Goal: Task Accomplishment & Management: Complete application form

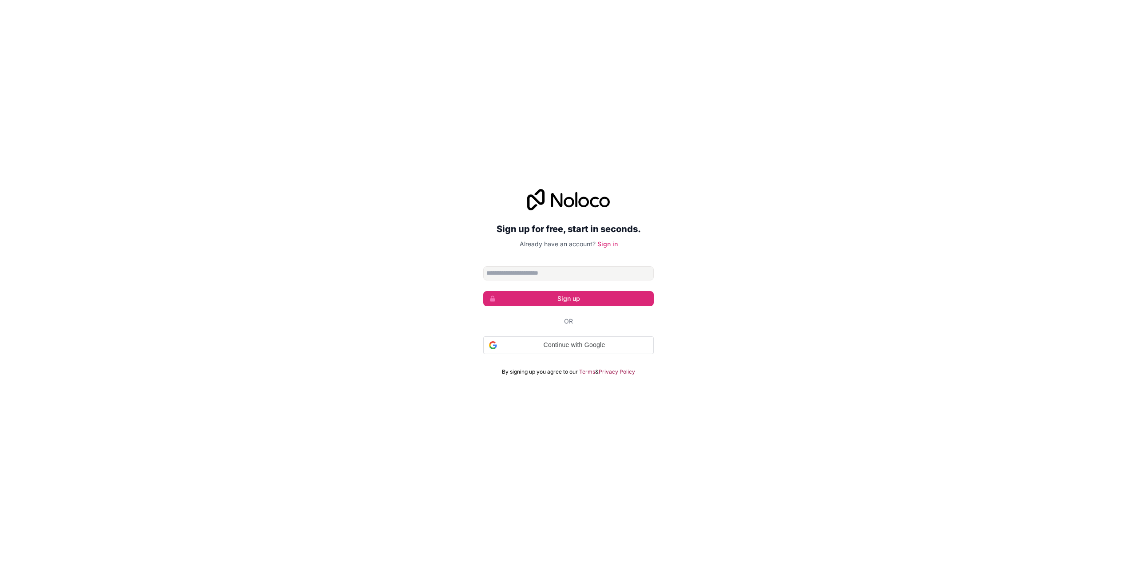
click at [533, 272] on input "Email address" at bounding box center [568, 273] width 171 height 14
type input "**********"
click at [546, 297] on button "Sign up" at bounding box center [568, 297] width 171 height 15
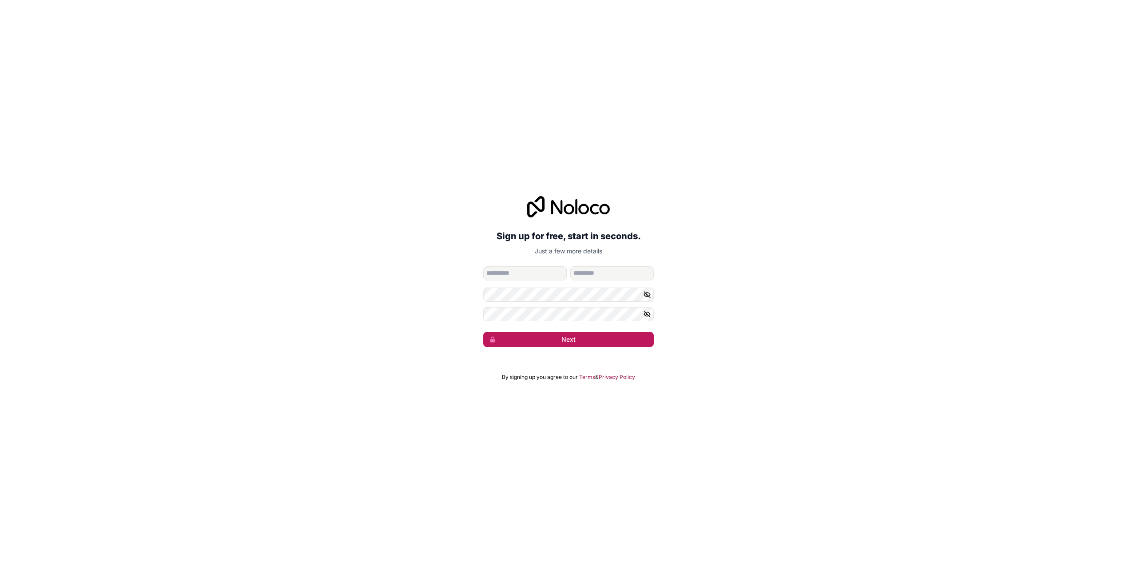
click at [558, 343] on button "Next" at bounding box center [568, 339] width 171 height 15
click at [520, 271] on input "given-name" at bounding box center [524, 273] width 83 height 14
type input "*****"
drag, startPoint x: 608, startPoint y: 270, endPoint x: 589, endPoint y: 274, distance: 19.1
click at [589, 274] on input "********" at bounding box center [611, 273] width 83 height 14
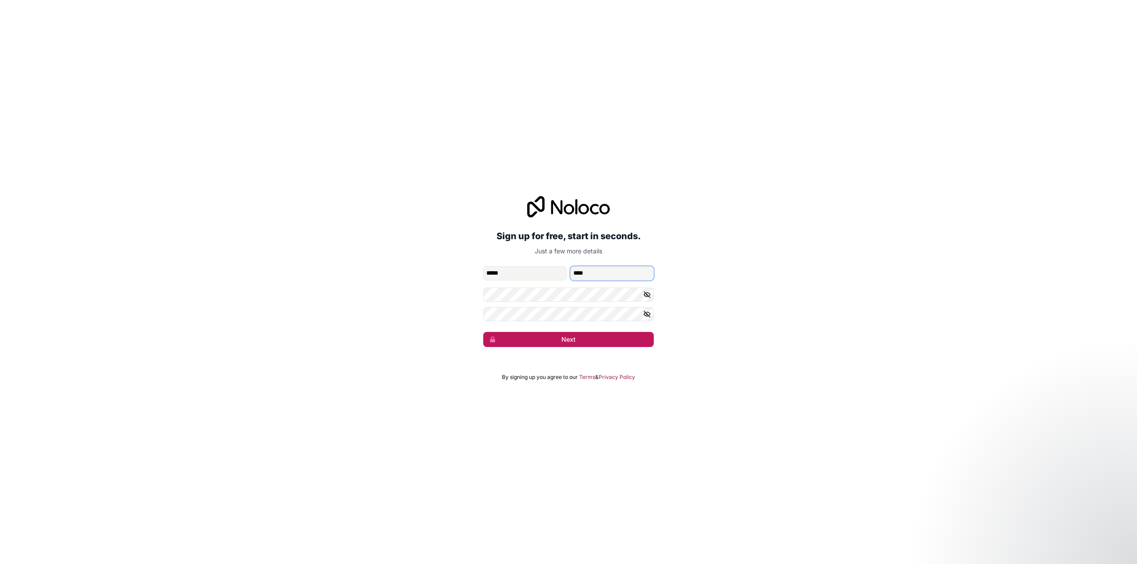
type input "****"
click at [583, 339] on button "Next" at bounding box center [568, 339] width 171 height 15
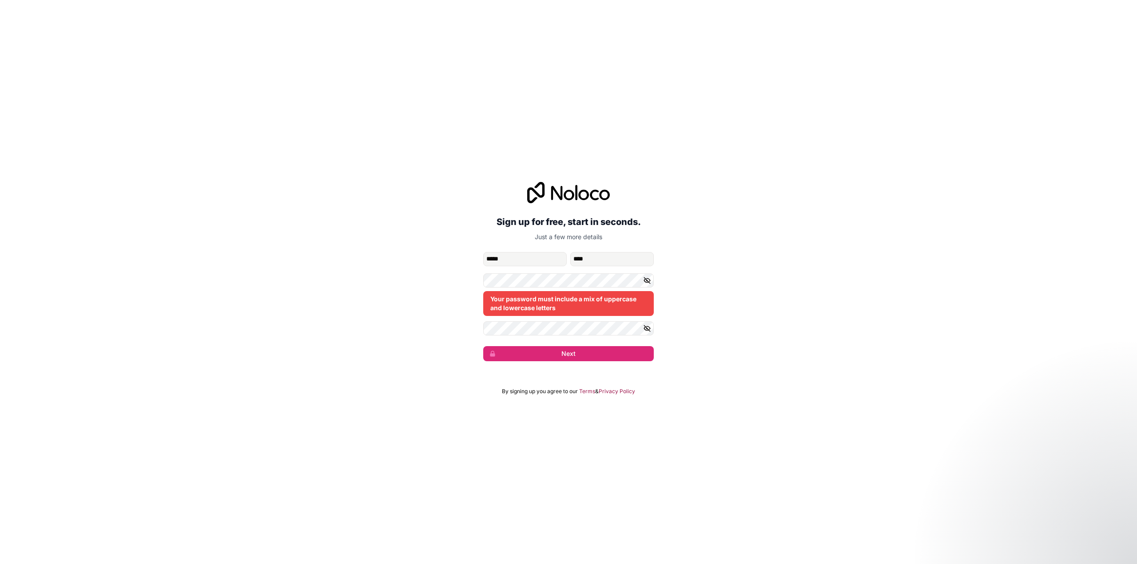
click at [652, 280] on button "button" at bounding box center [648, 281] width 11 height 14
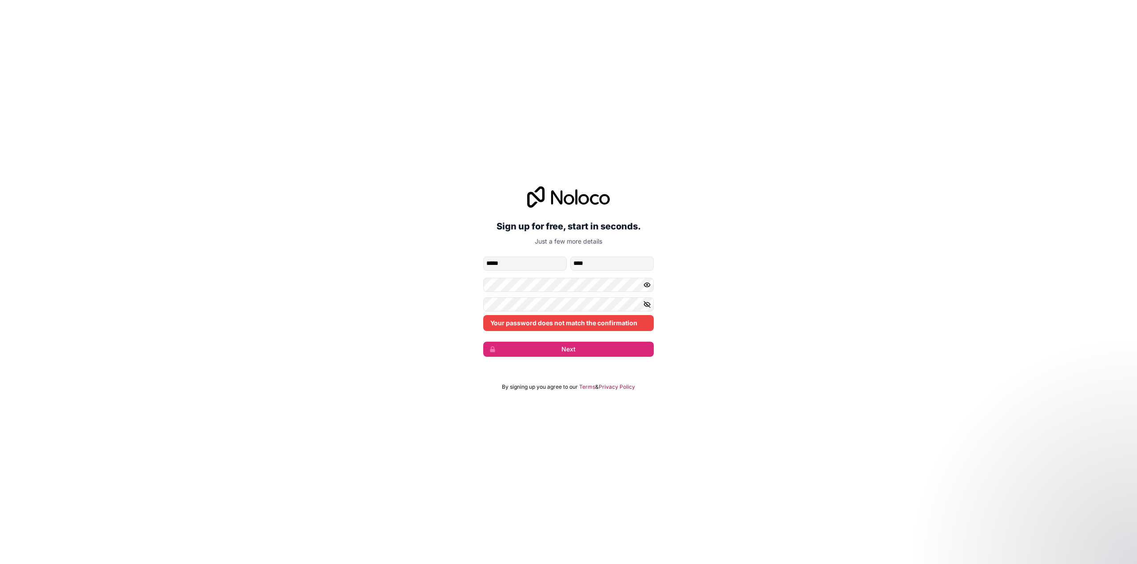
click at [646, 302] on icon "button" at bounding box center [647, 305] width 8 height 8
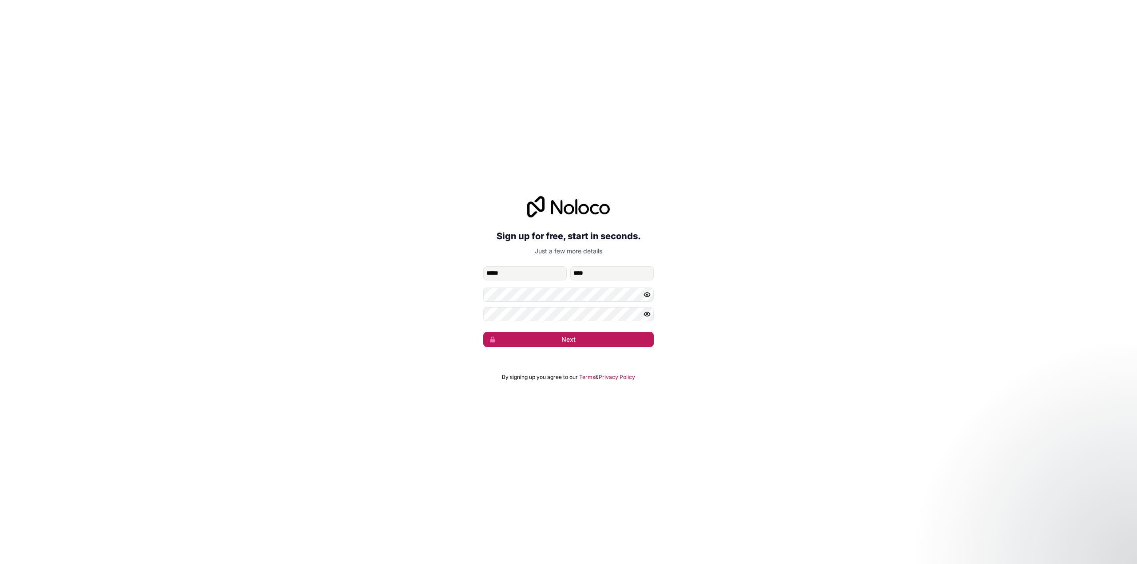
click at [577, 339] on button "Next" at bounding box center [568, 339] width 171 height 15
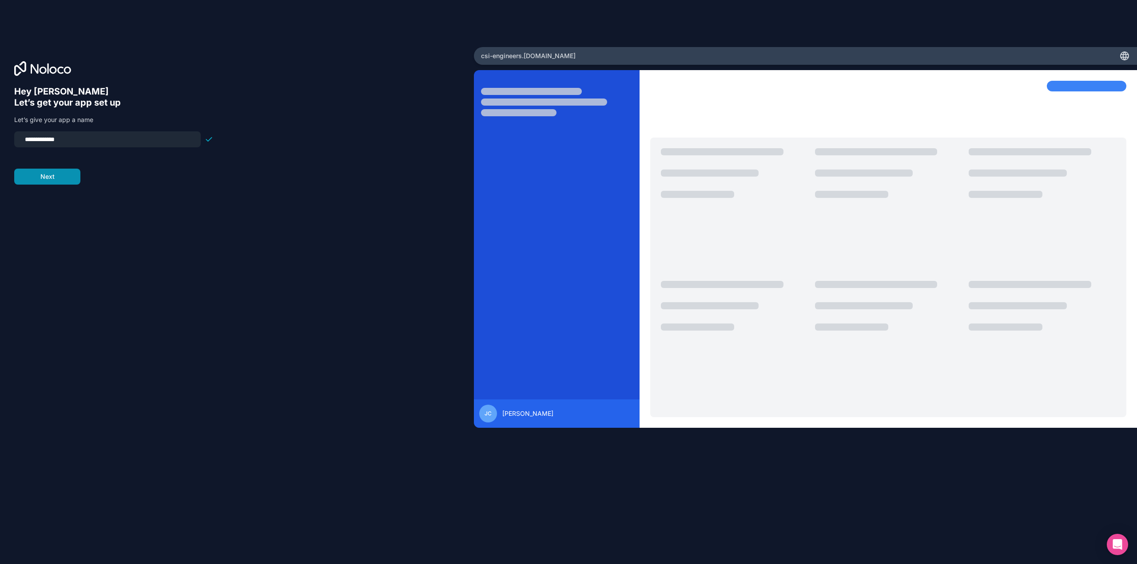
click at [48, 181] on button "Next" at bounding box center [47, 177] width 66 height 16
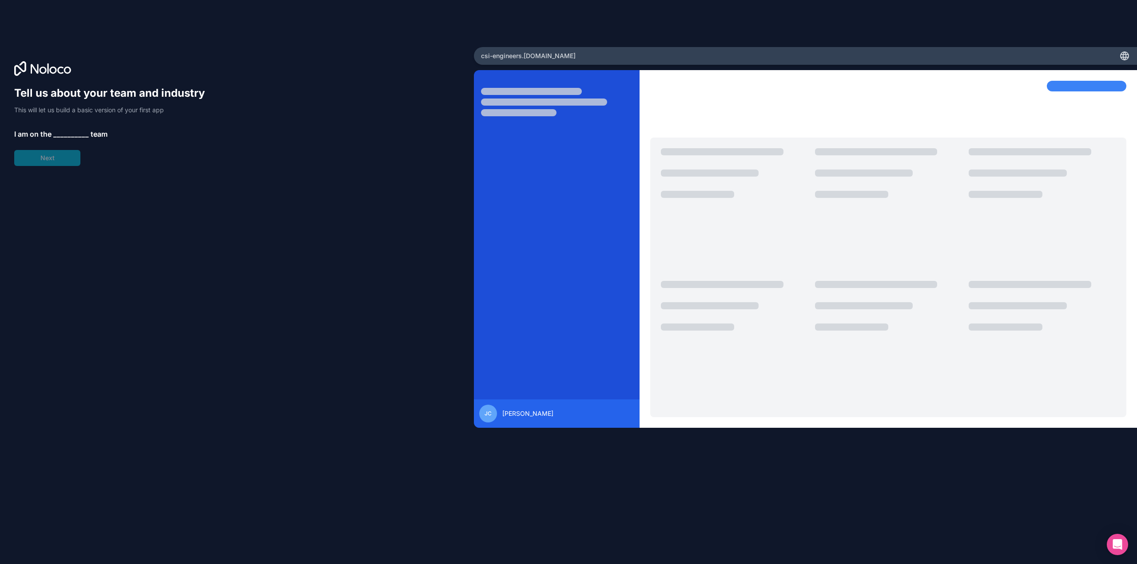
click at [74, 132] on span "__________" at bounding box center [71, 134] width 36 height 11
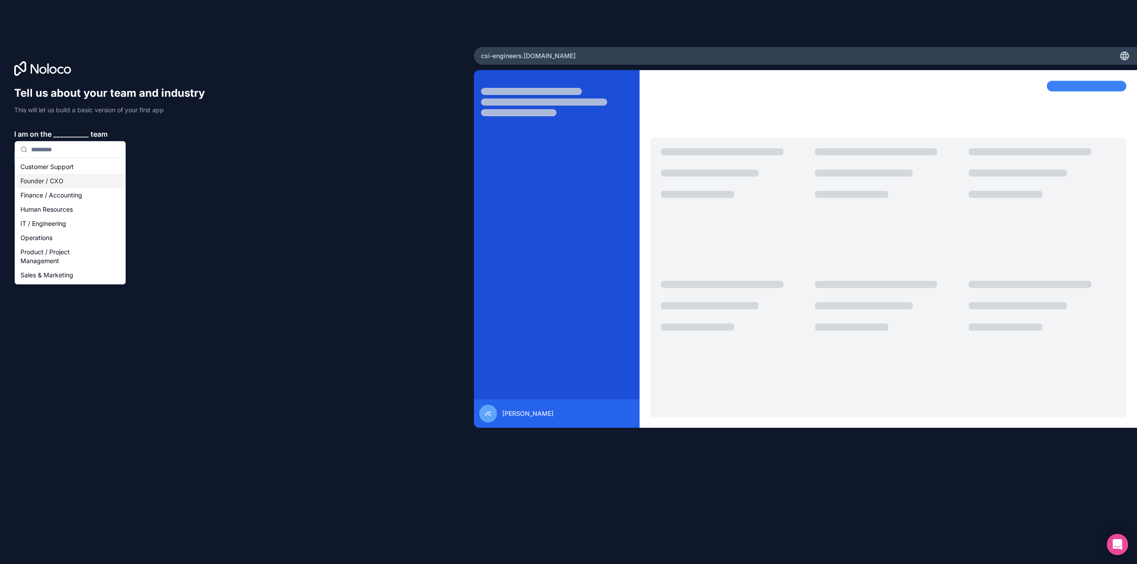
click at [77, 183] on div "Founder / CXO" at bounding box center [70, 181] width 107 height 14
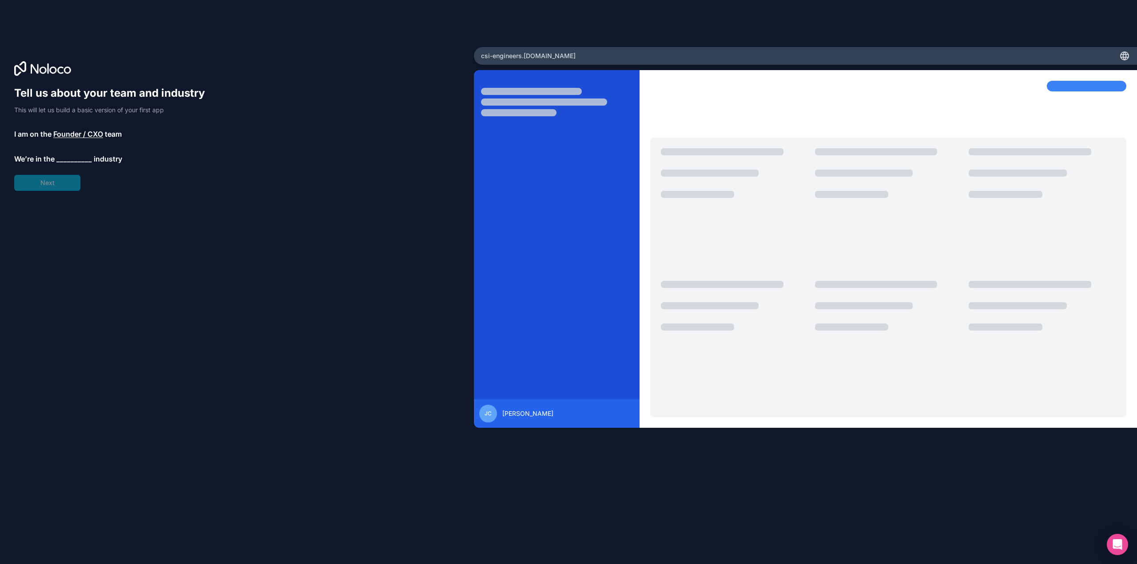
drag, startPoint x: 54, startPoint y: 185, endPoint x: 66, endPoint y: 175, distance: 15.8
click at [66, 175] on div "Tell us about your team and industry This will let us build a basic version of …" at bounding box center [113, 138] width 199 height 105
click at [73, 162] on span "__________" at bounding box center [74, 159] width 36 height 11
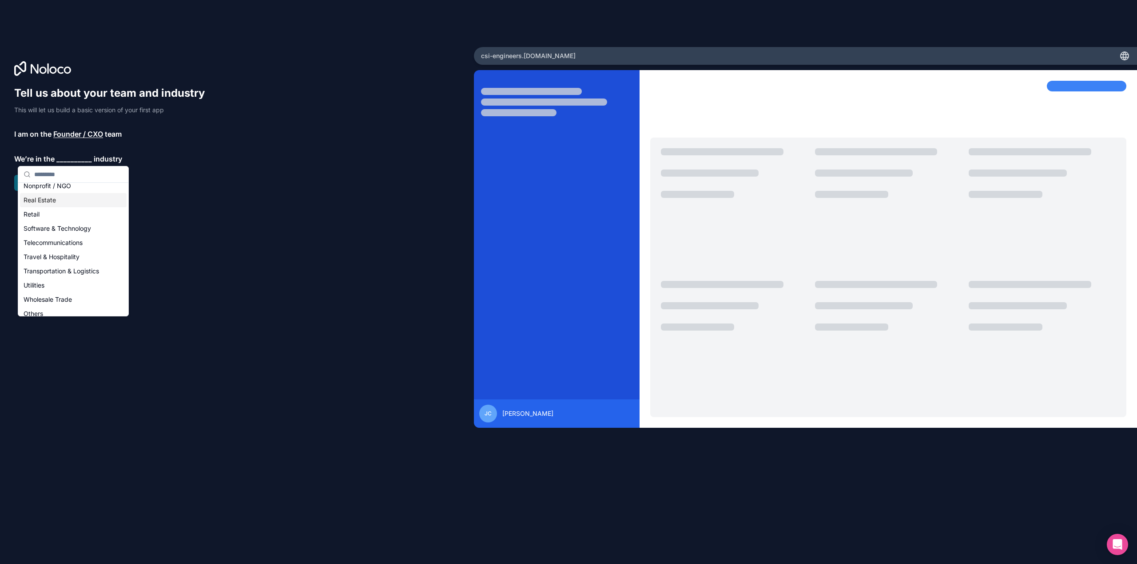
scroll to position [178, 0]
click at [75, 229] on div "Software & Technology" at bounding box center [73, 227] width 107 height 14
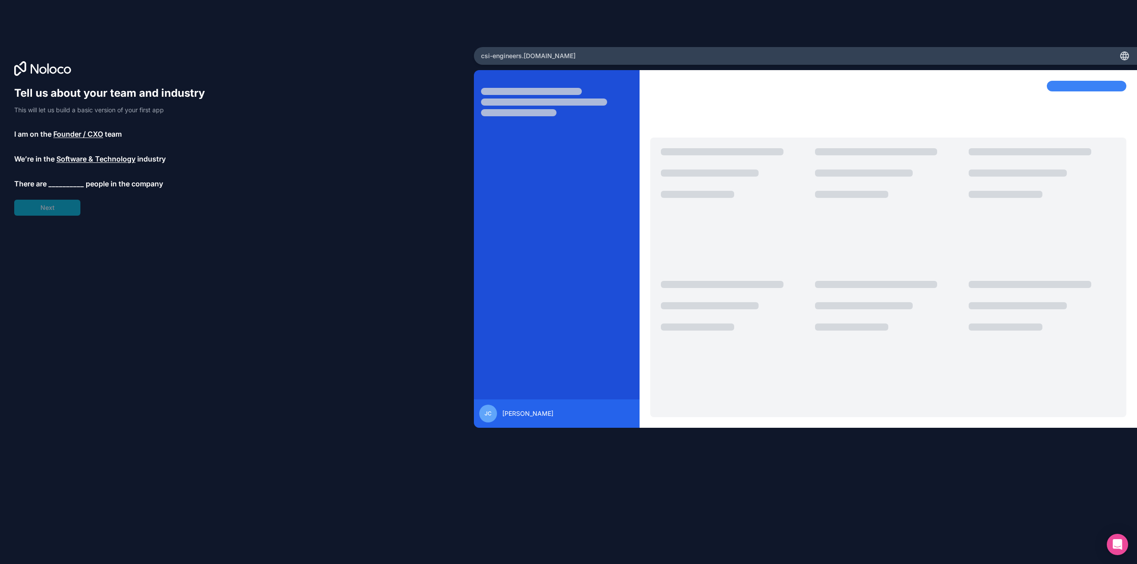
click at [56, 210] on div "Tell us about your team and industry This will let us build a basic version of …" at bounding box center [113, 151] width 199 height 130
click at [63, 187] on span "__________" at bounding box center [66, 184] width 36 height 11
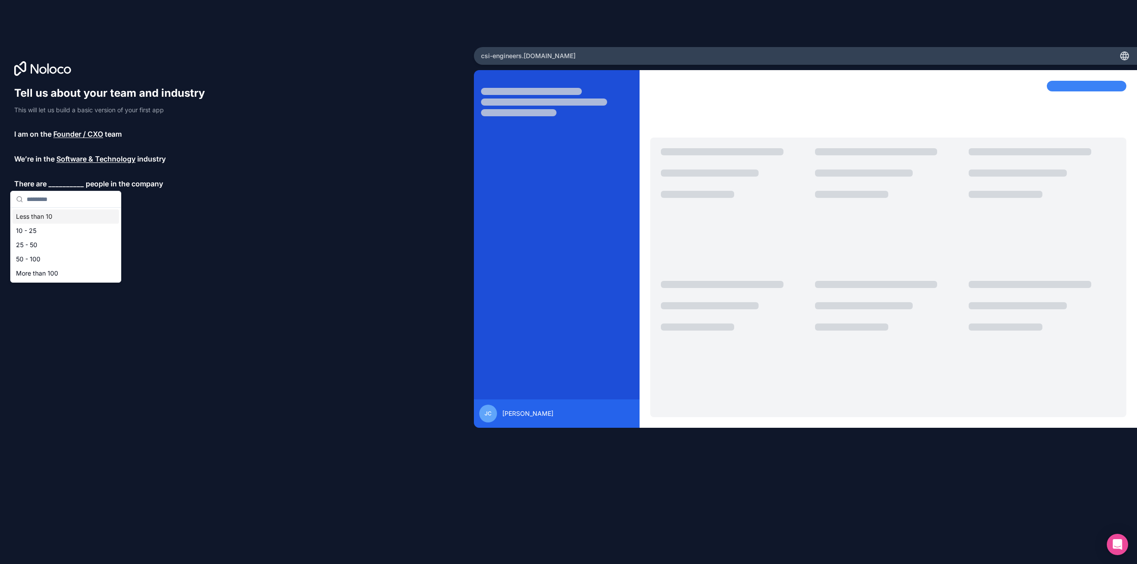
click at [45, 218] on div "Less than 10" at bounding box center [65, 217] width 107 height 14
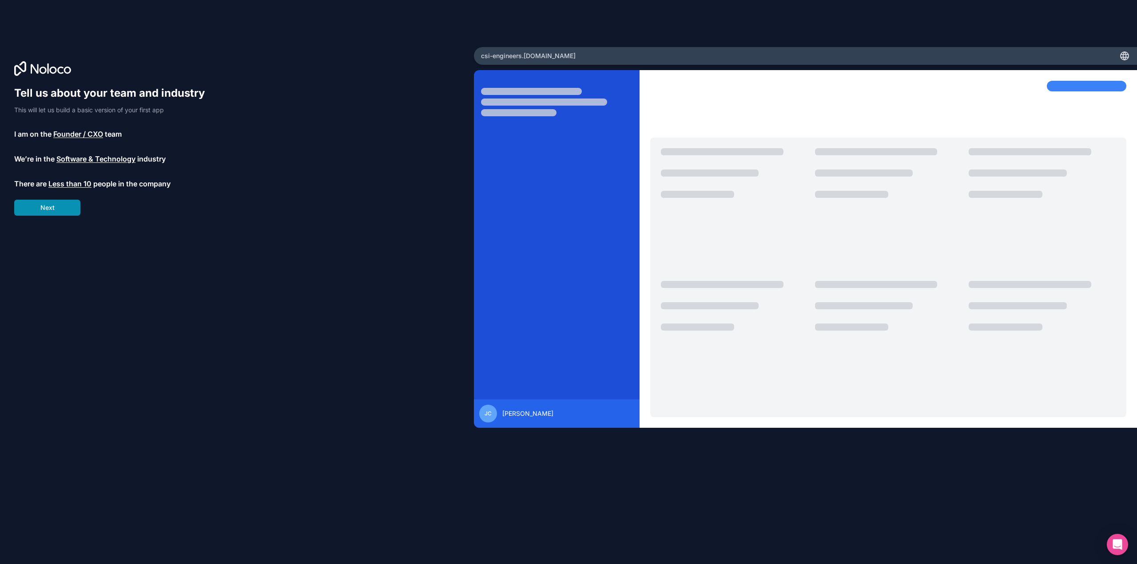
click at [64, 211] on button "Next" at bounding box center [47, 208] width 66 height 16
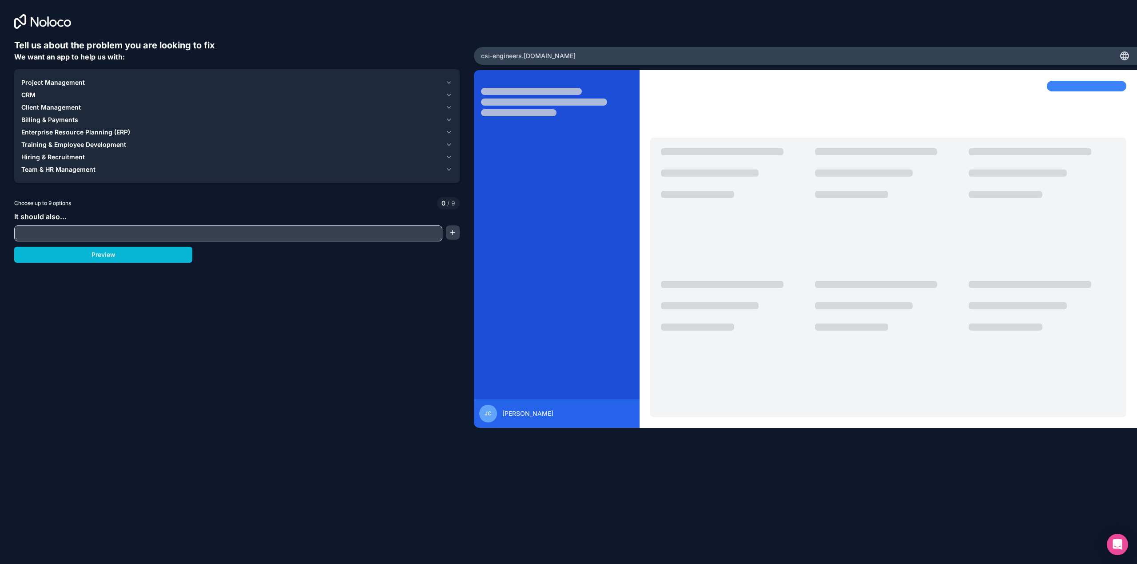
click at [54, 85] on span "Project Management" at bounding box center [53, 82] width 64 height 9
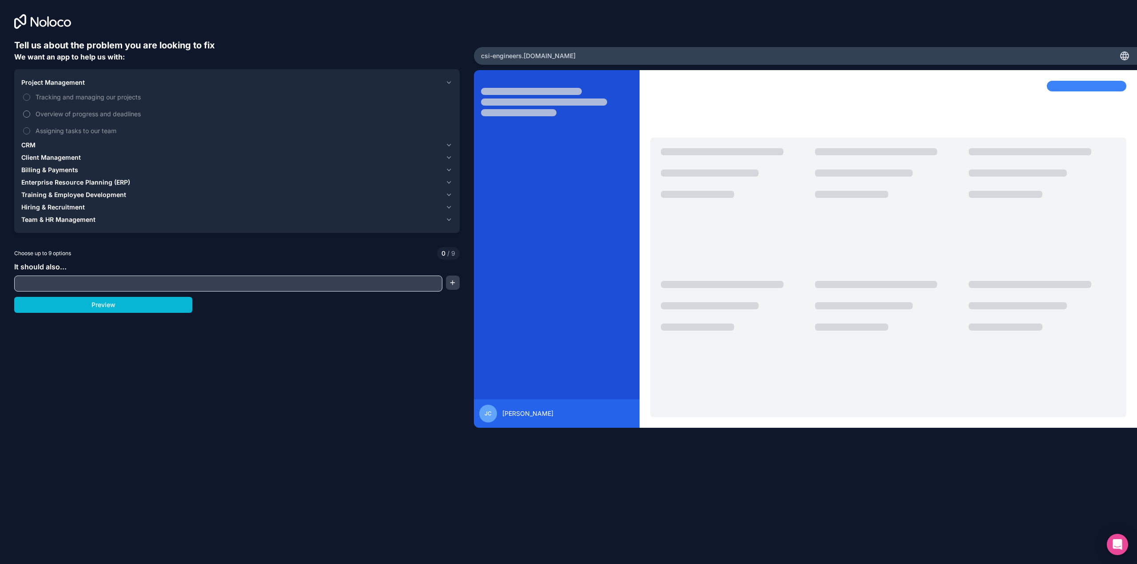
click at [27, 111] on button "Overview of progress and deadlines" at bounding box center [26, 114] width 7 height 7
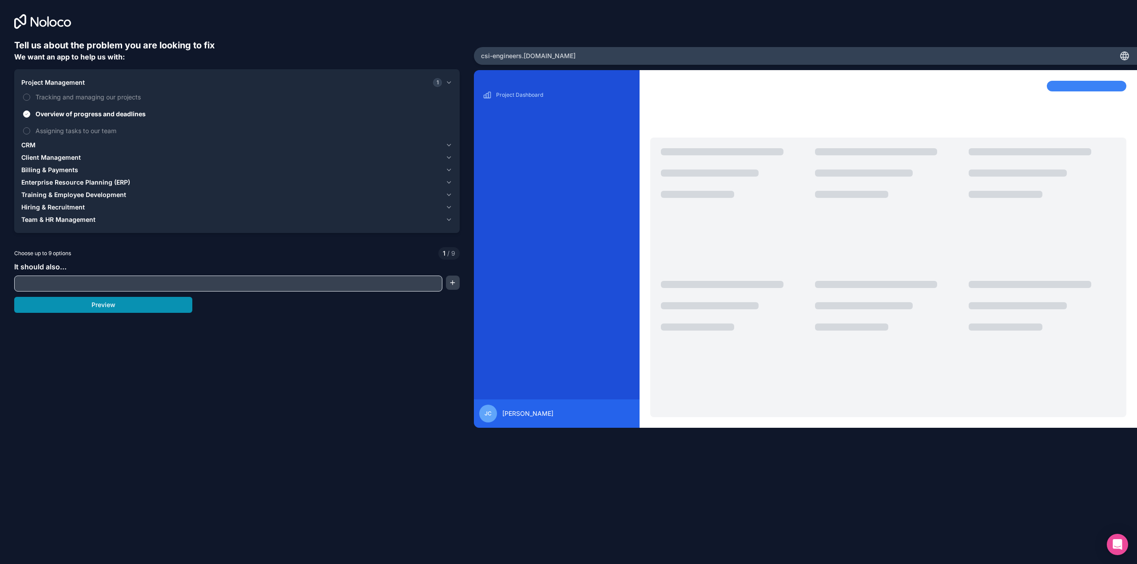
click at [110, 310] on button "Preview" at bounding box center [103, 305] width 178 height 16
click at [31, 128] on label "Assigning tasks to our team" at bounding box center [236, 131] width 431 height 16
click at [30, 128] on button "Assigning tasks to our team" at bounding box center [26, 130] width 7 height 7
click at [26, 98] on button "Tracking and managing our projects" at bounding box center [26, 97] width 7 height 7
click at [87, 305] on button "Preview" at bounding box center [103, 305] width 178 height 16
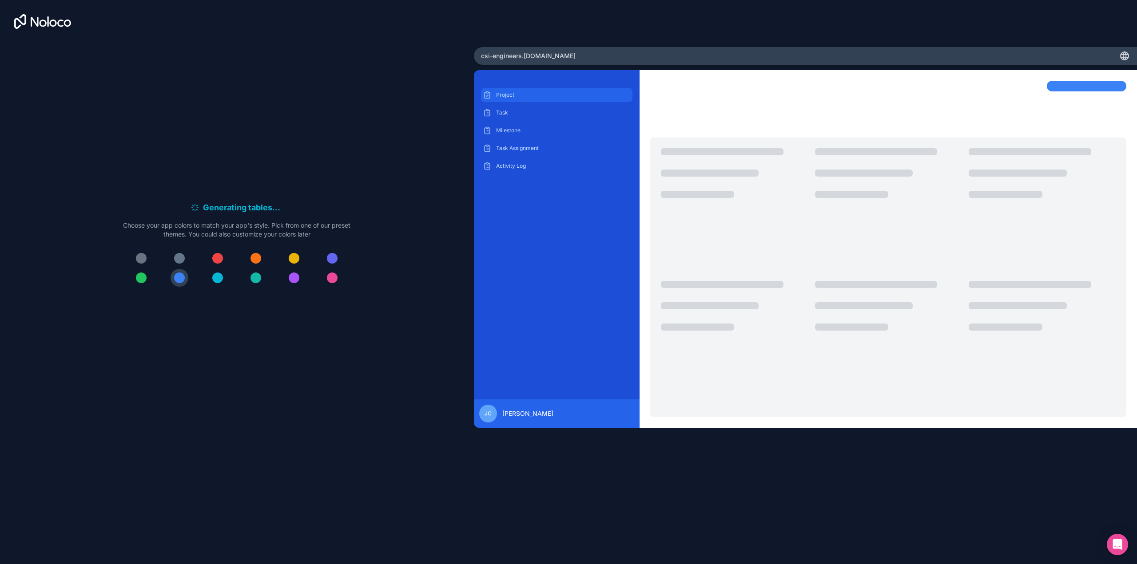
click at [512, 95] on p "Project" at bounding box center [563, 94] width 135 height 7
click at [502, 95] on p "Project" at bounding box center [563, 94] width 135 height 7
click at [184, 258] on div at bounding box center [179, 258] width 11 height 11
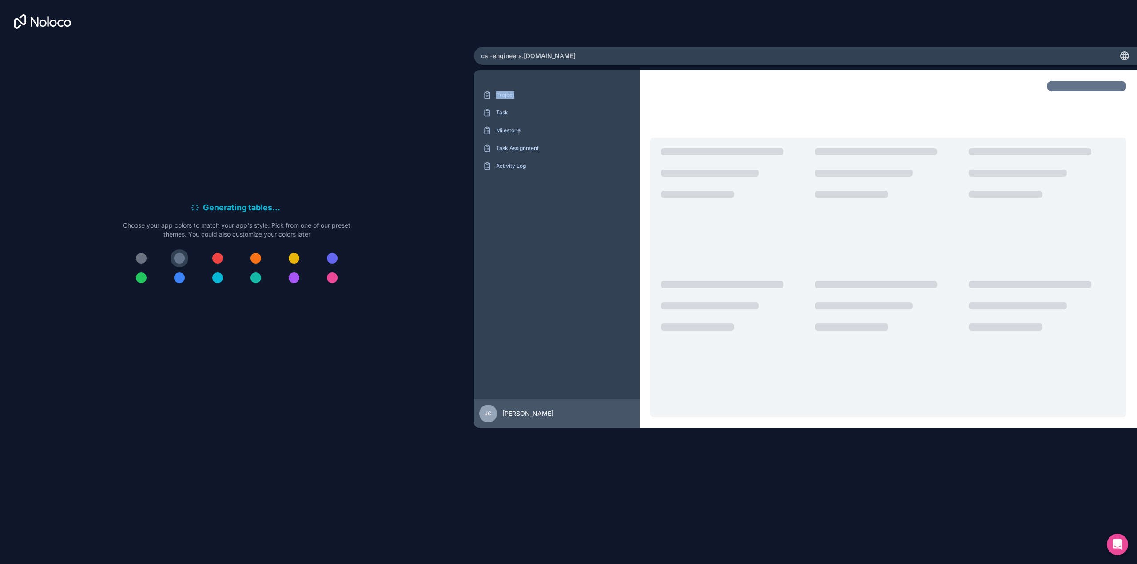
click at [213, 257] on div at bounding box center [217, 258] width 11 height 11
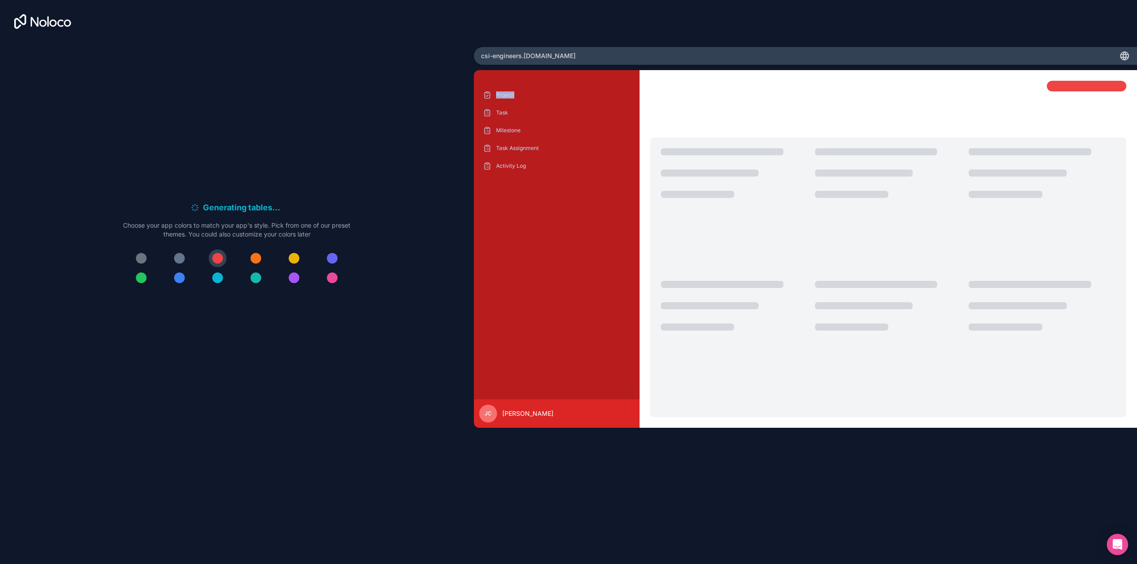
click at [183, 258] on div at bounding box center [179, 258] width 11 height 11
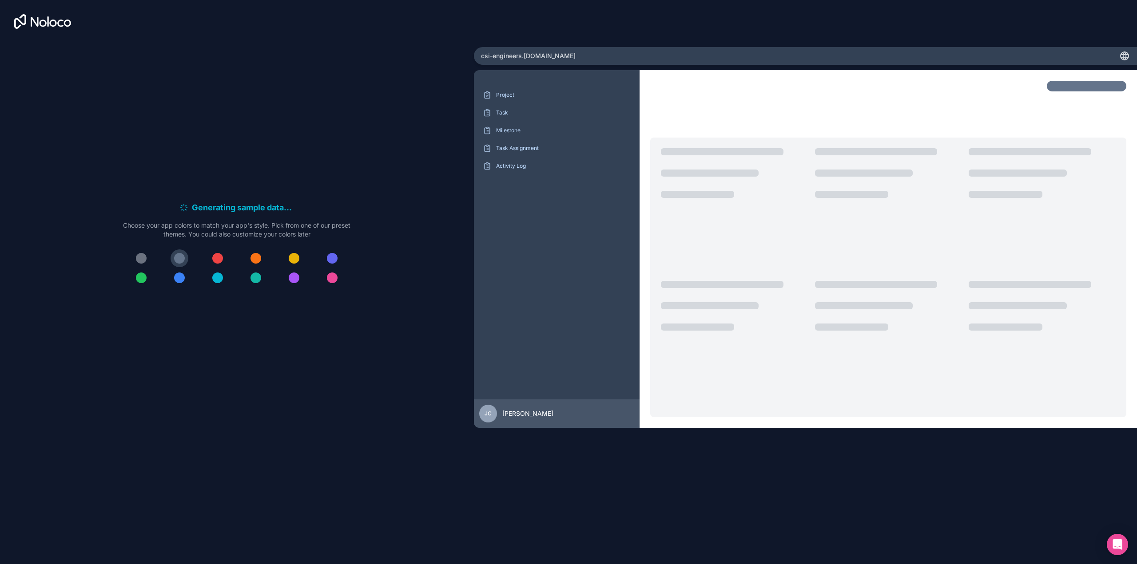
click at [143, 156] on div "Generating sample data . . . Meanwhile, let's personalize it! Choose your app c…" at bounding box center [236, 247] width 445 height 417
